Goal: Task Accomplishment & Management: Manage account settings

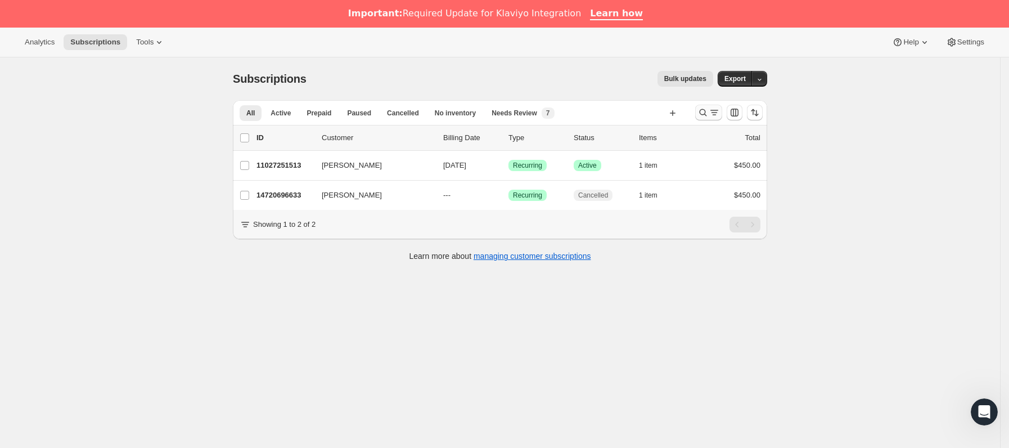
click at [706, 110] on icon "Buscar y filtrar resultados" at bounding box center [703, 112] width 7 height 7
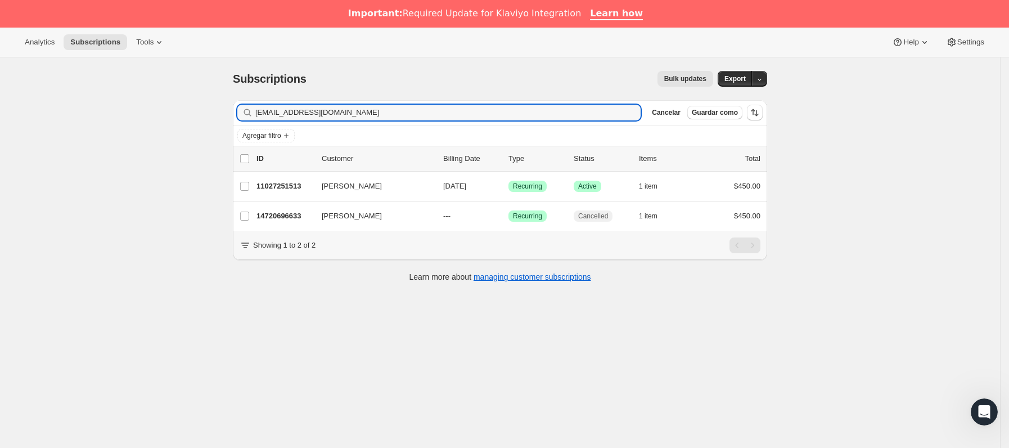
drag, startPoint x: 368, startPoint y: 118, endPoint x: 61, endPoint y: 120, distance: 307.1
click at [61, 120] on div "Subscriptions. Esta página está lista Subscriptions Bulk updates Más acciones B…" at bounding box center [500, 281] width 1000 height 448
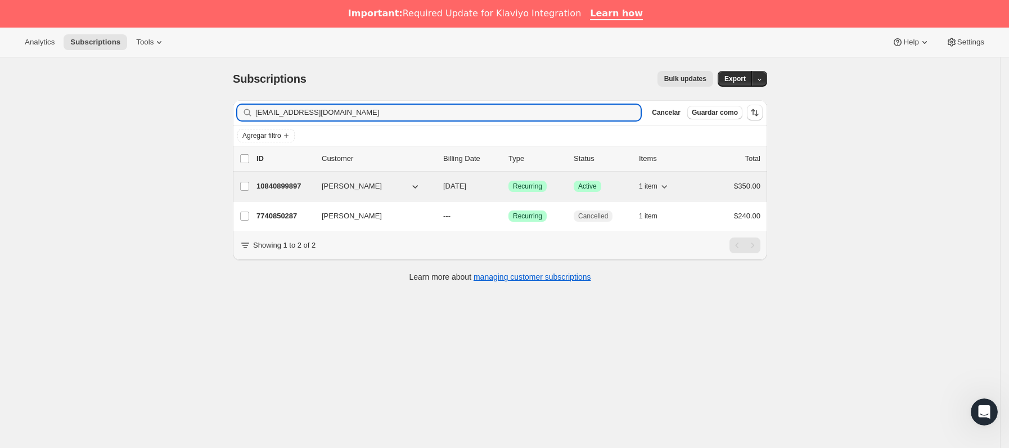
type input "[EMAIL_ADDRESS][DOMAIN_NAME]"
click at [331, 189] on span "[PERSON_NAME]" at bounding box center [352, 186] width 60 height 11
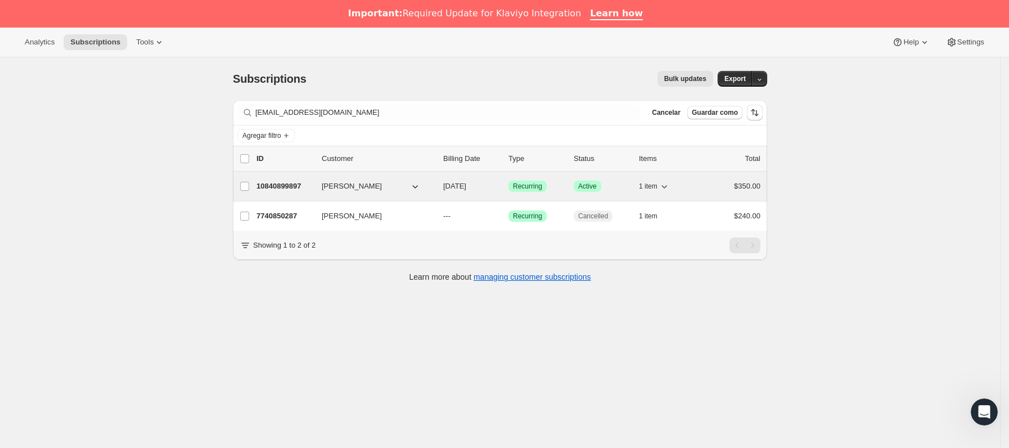
click at [317, 184] on div "10840899897 [PERSON_NAME] [DATE] Logrado Recurring Logrado Active 1 item $350.00" at bounding box center [508, 186] width 504 height 16
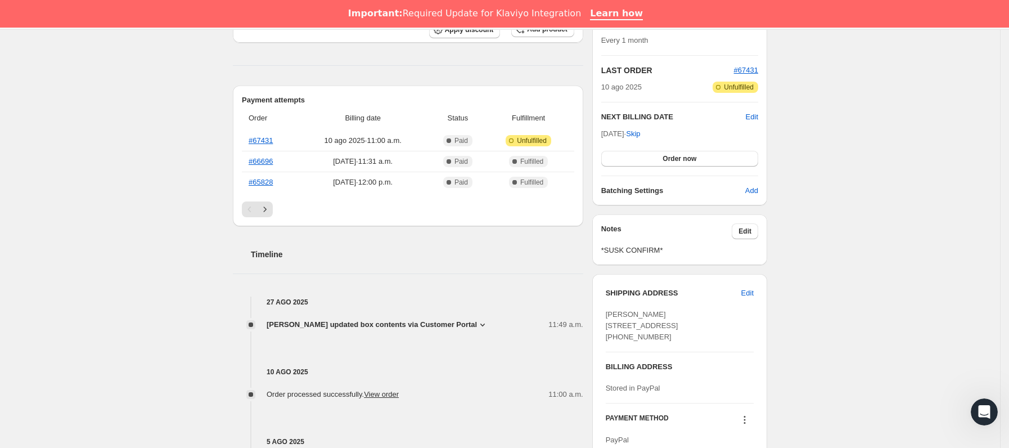
scroll to position [253, 0]
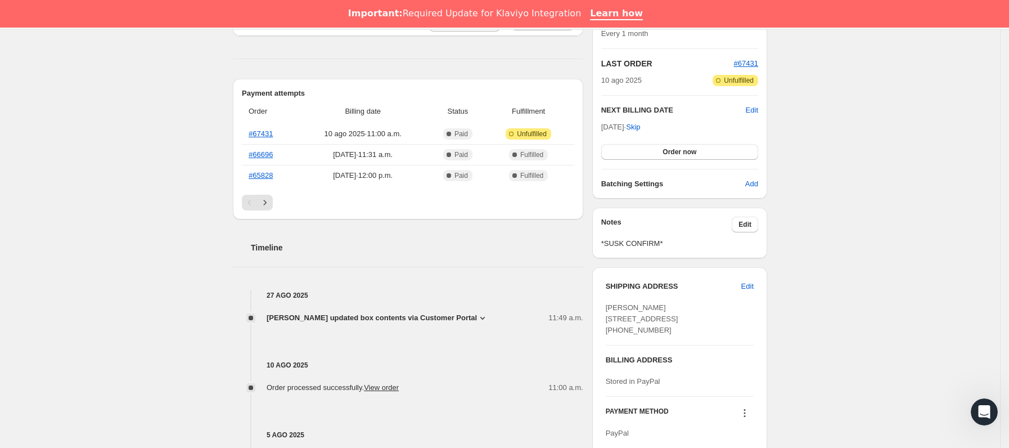
click at [477, 318] on icon at bounding box center [482, 317] width 11 height 11
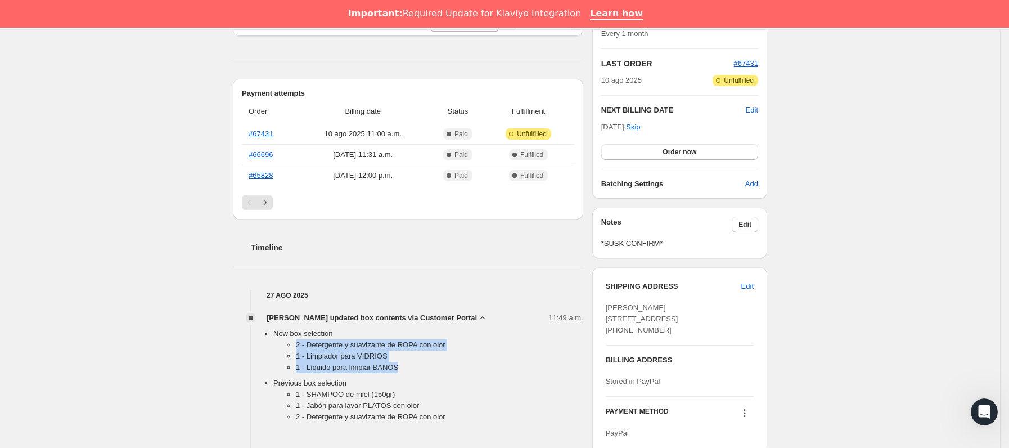
drag, startPoint x: 301, startPoint y: 347, endPoint x: 402, endPoint y: 368, distance: 102.9
click at [402, 368] on ul "2 - Detergente y suavizante de ROPA con olor 1 - Limpiador para VIDRIOS 1 - Líq…" at bounding box center [428, 358] width 310 height 38
copy ul "2 - Detergente y suavizante de ROPA con olor 1 - Limpiador para VIDRIOS 1 - Líq…"
click at [756, 70] on div "LAST ORDER #67431 10 ago 2025 Atención Sin completar Unfulfilled" at bounding box center [679, 72] width 157 height 28
click at [756, 59] on span "#67431" at bounding box center [746, 63] width 24 height 8
